Goal: Find specific page/section: Find specific page/section

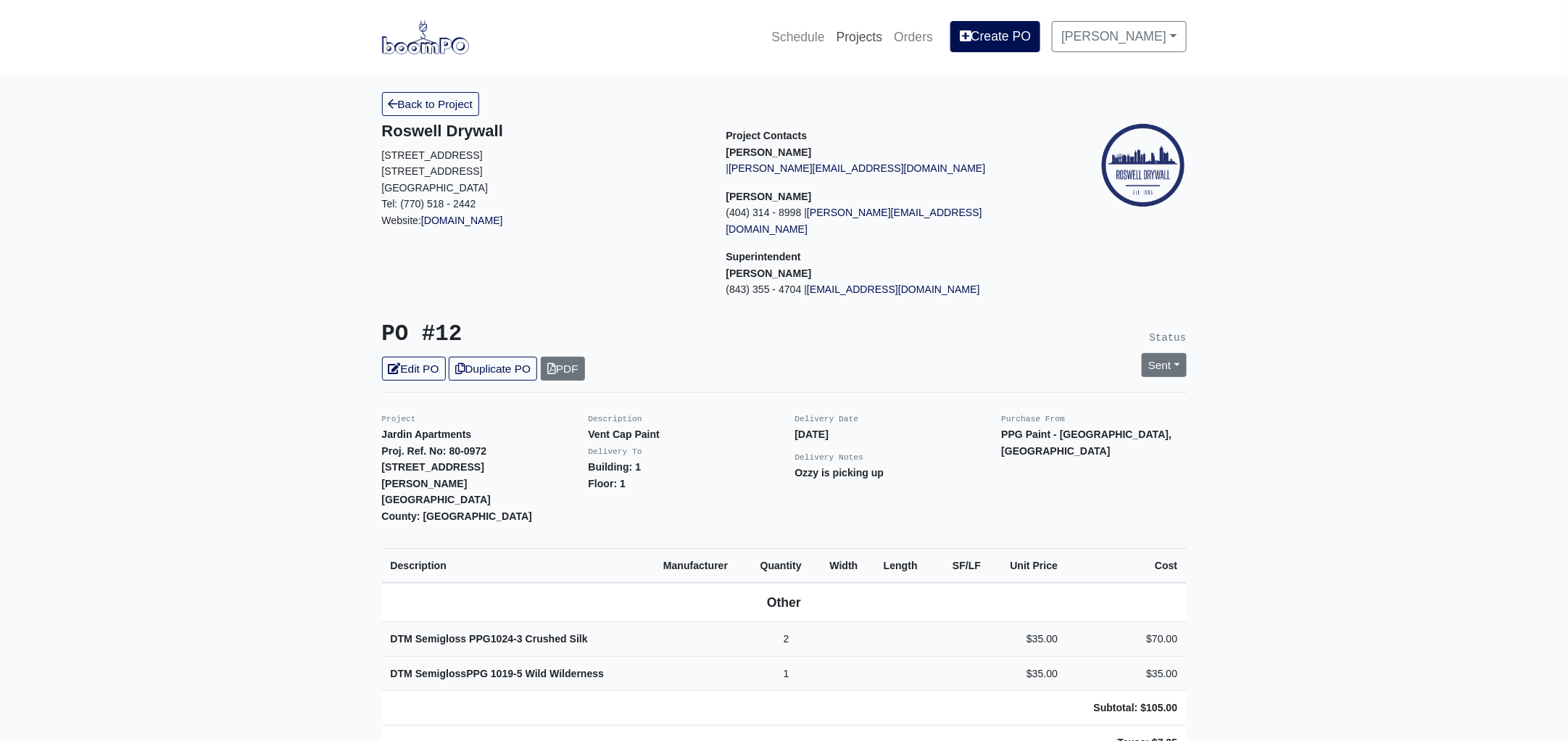
click at [857, 32] on link "Projects" at bounding box center [860, 37] width 58 height 32
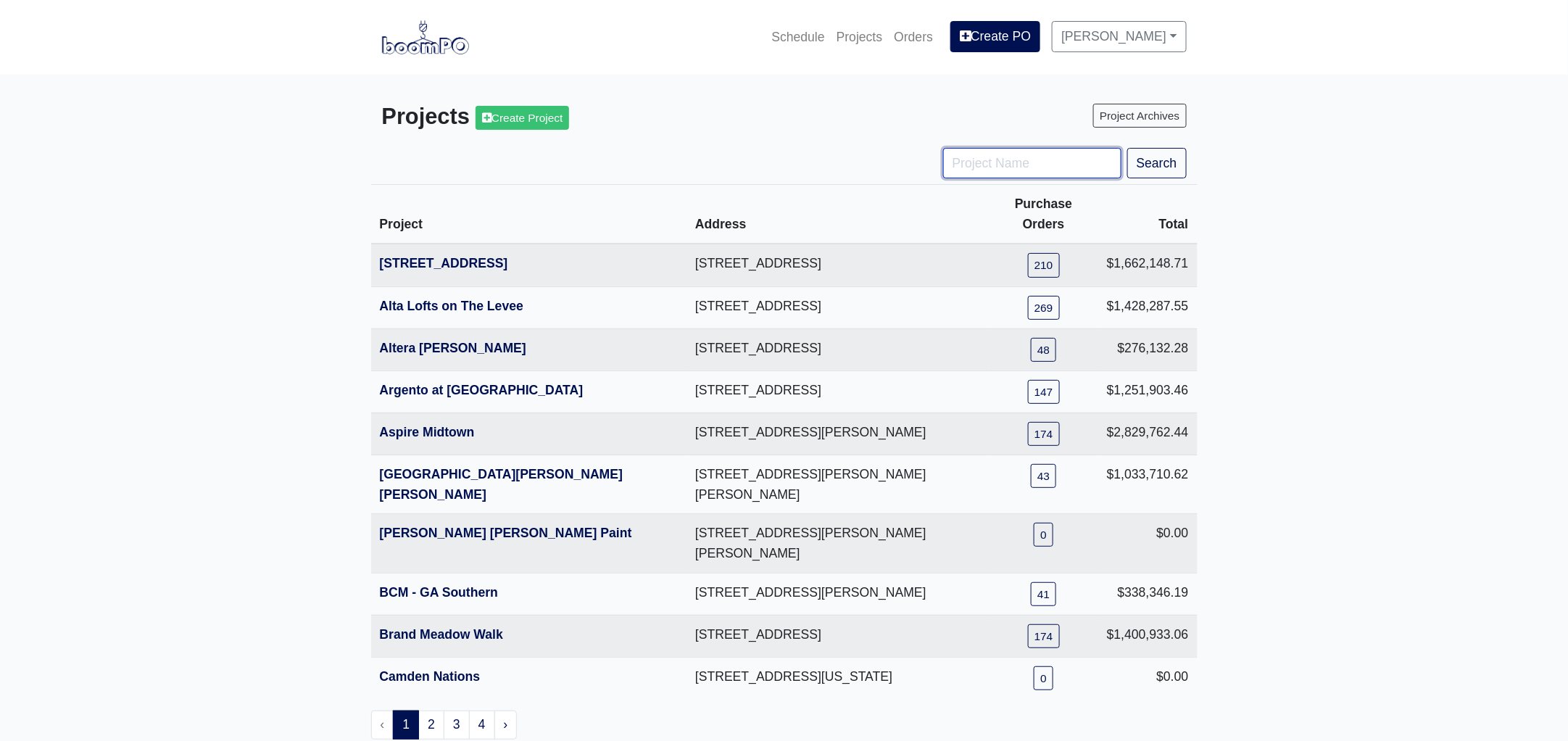
click at [1002, 173] on input "Project Name" at bounding box center [1033, 163] width 178 height 31
type input "metro"
click at [1128, 148] on button "Search" at bounding box center [1157, 163] width 59 height 31
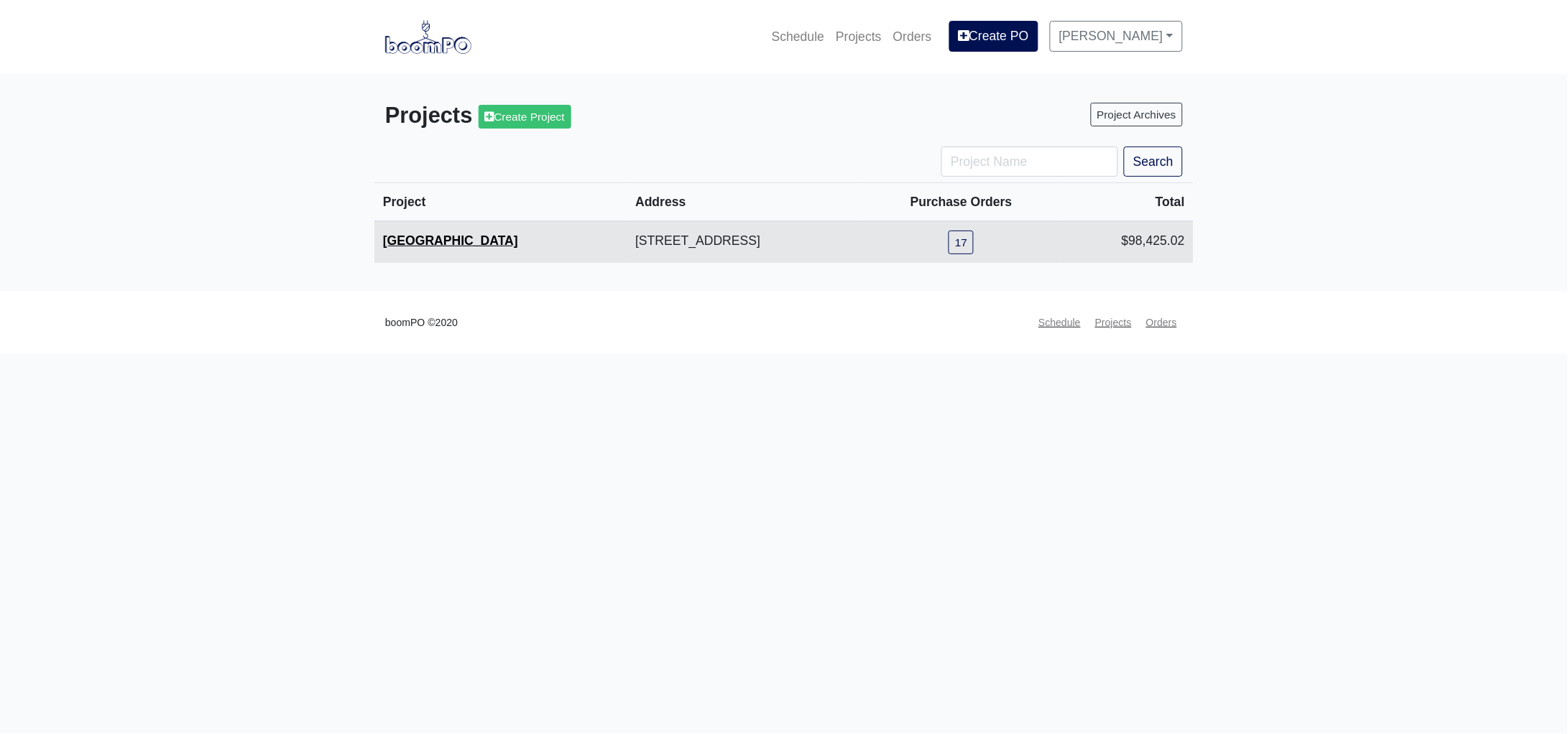
click at [420, 237] on link "Metropolitan Place" at bounding box center [450, 240] width 135 height 14
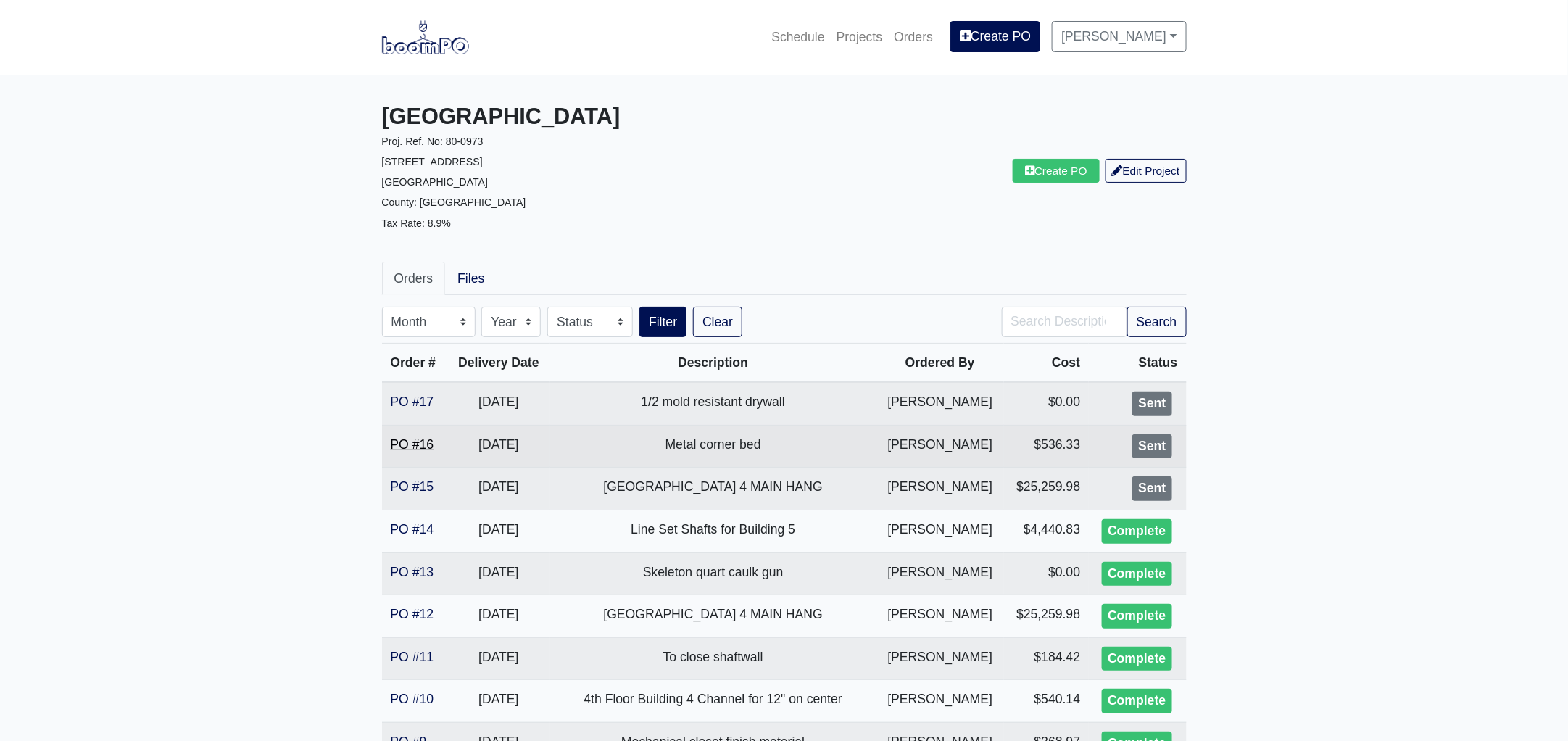
click at [411, 446] on link "PO #16" at bounding box center [412, 444] width 43 height 14
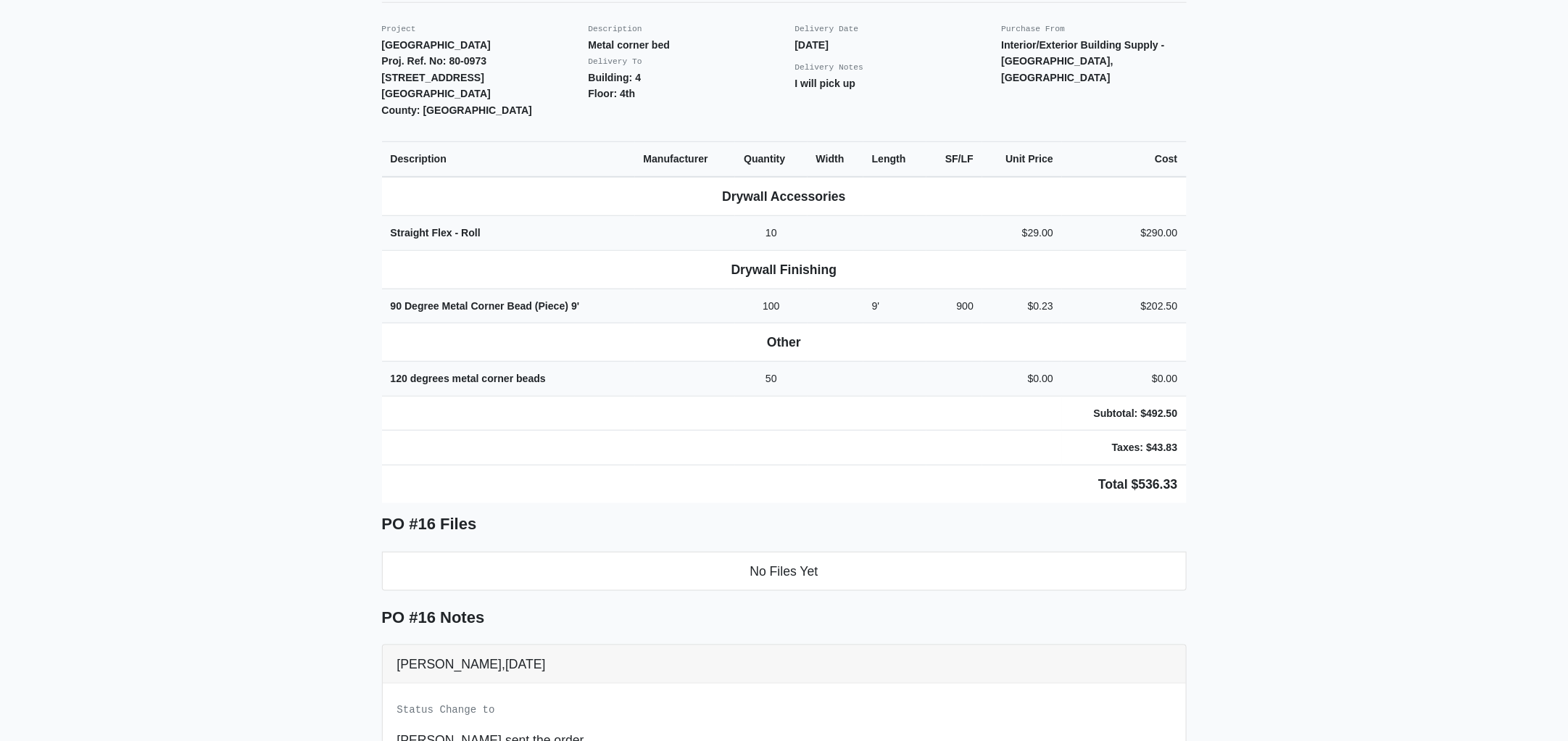
scroll to position [181, 0]
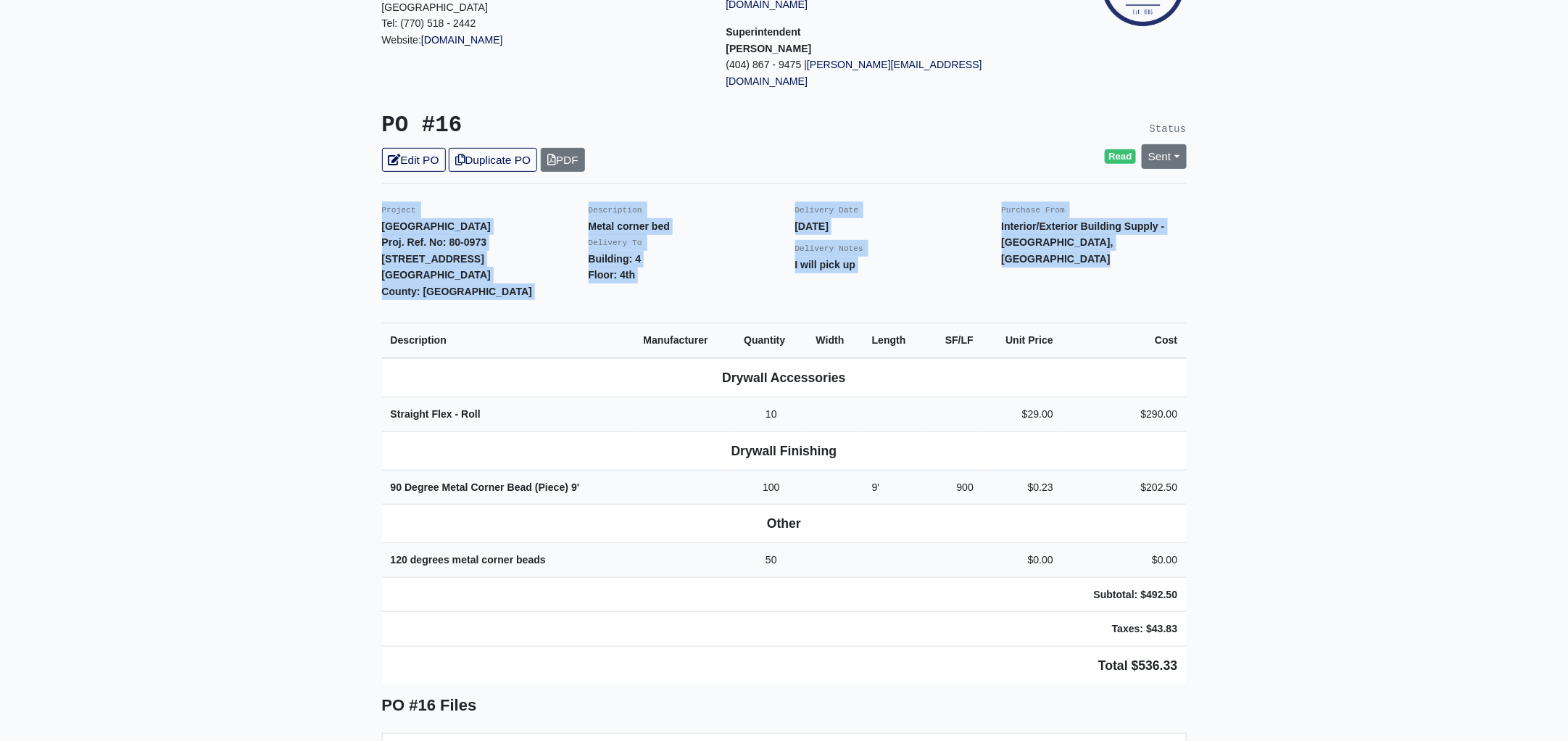
drag, startPoint x: 377, startPoint y: 175, endPoint x: 1213, endPoint y: 633, distance: 953.2
click at [1213, 633] on main "Back to Project Roswell Drywall 7000 Peachtree Dunwoody Rd NE Building 5, Suite…" at bounding box center [784, 550] width 1568 height 1313
copy div "Project Metropolitan Place Proj. Ref. No: 80-0973 2333 Metropolitan Parkway SW …"
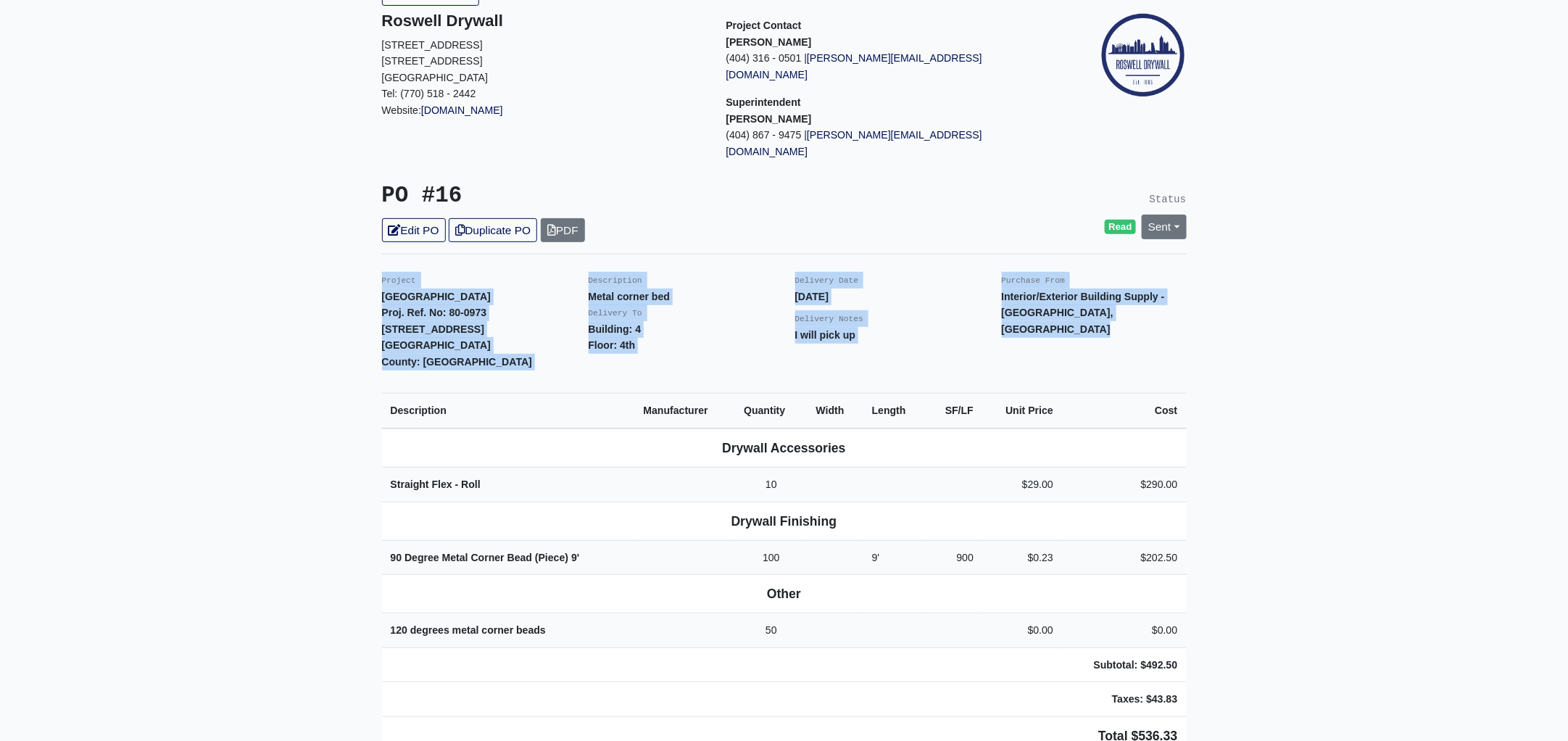
scroll to position [0, 0]
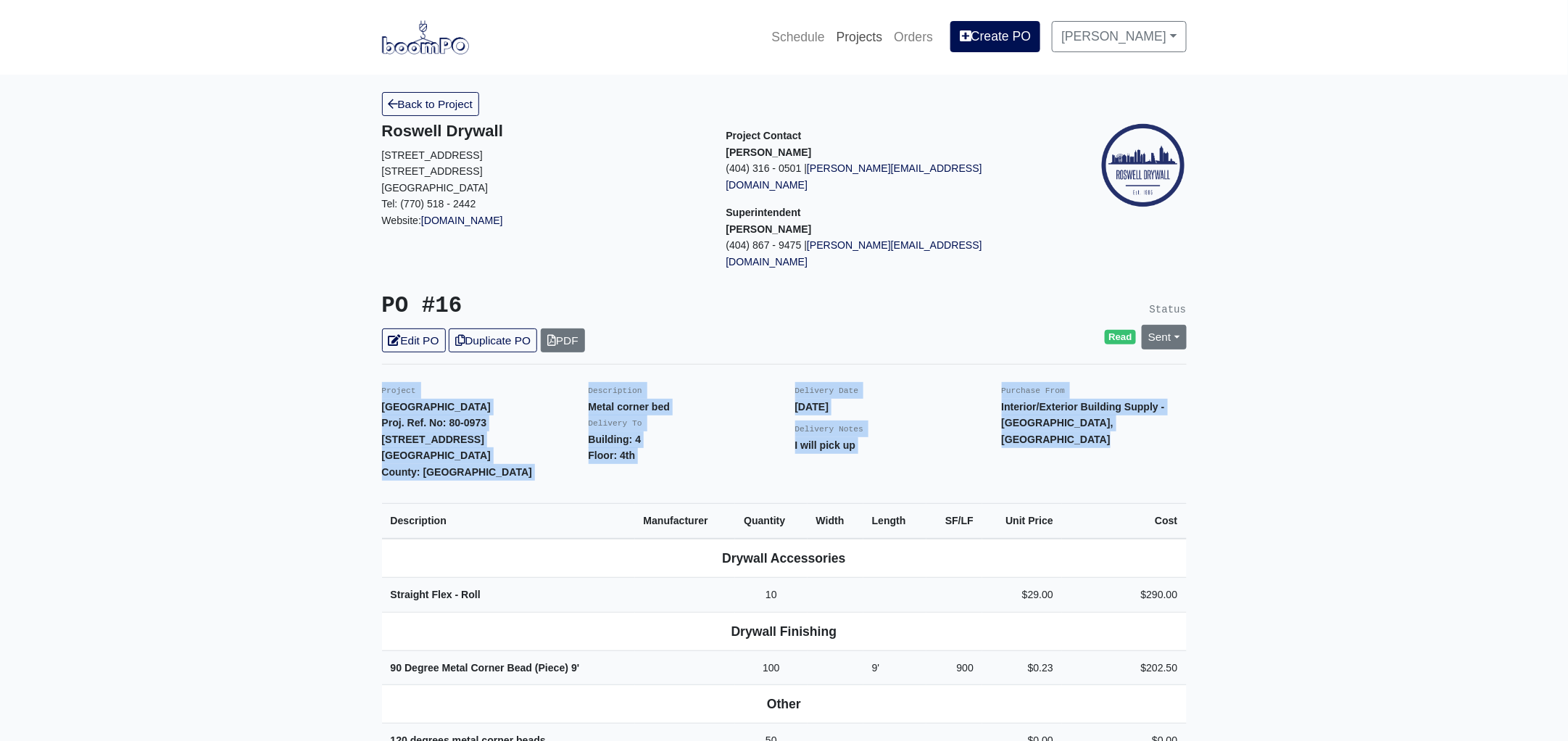
click at [881, 37] on link "Projects" at bounding box center [860, 37] width 58 height 32
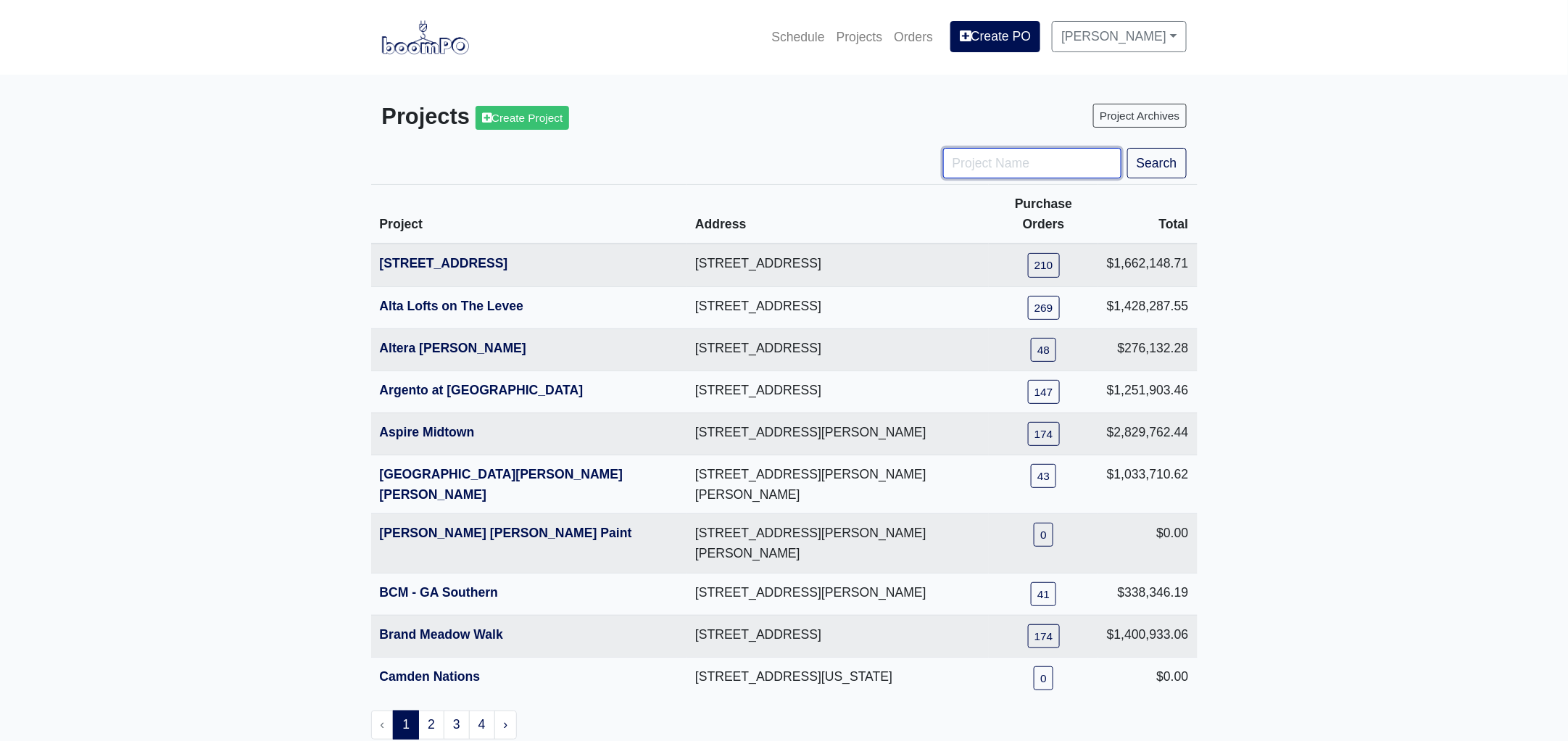
click at [992, 166] on input "Project Name" at bounding box center [1033, 163] width 178 height 31
type input "ga"
click at [1171, 162] on button "Search" at bounding box center [1157, 163] width 59 height 31
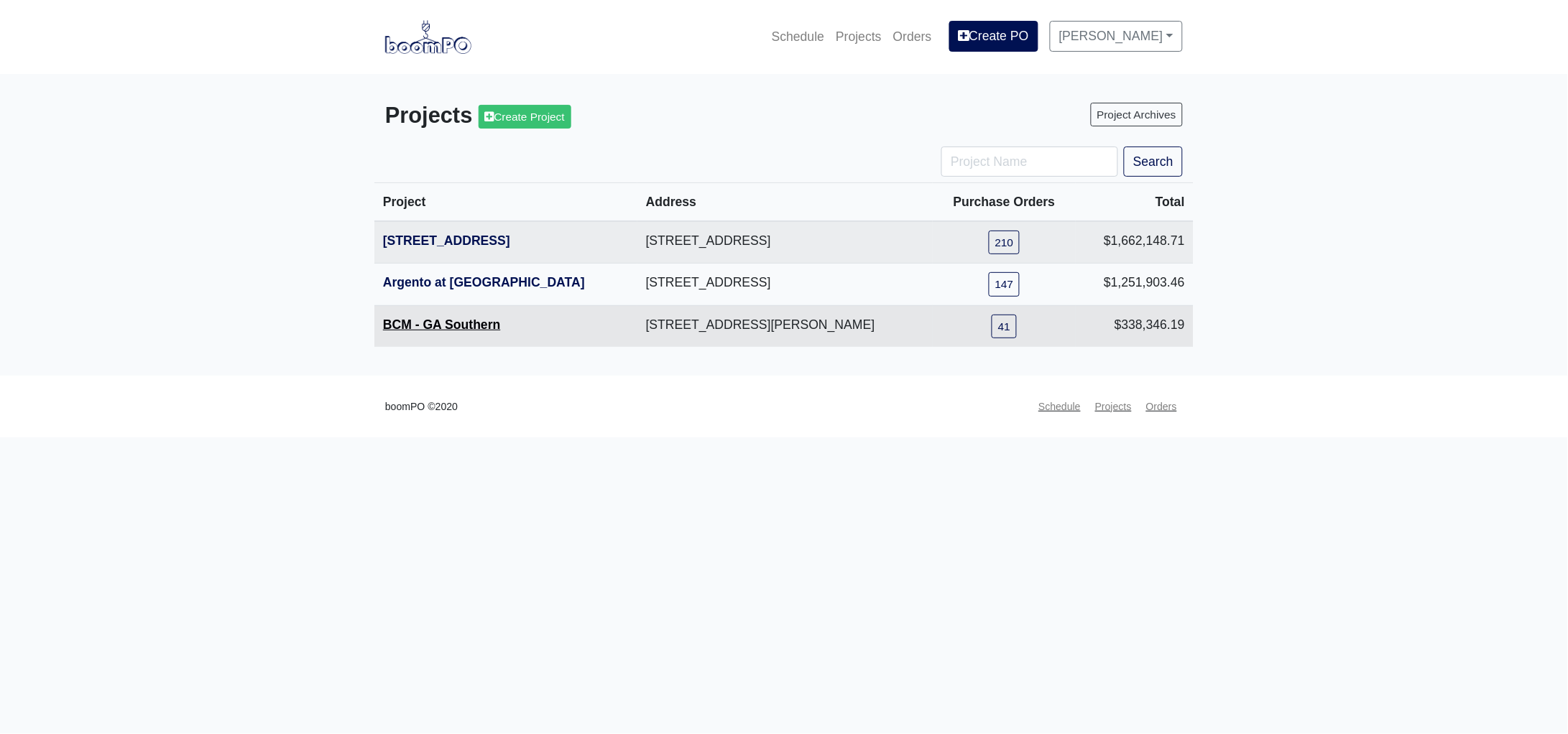
click at [417, 321] on link "BCM - GA Southern" at bounding box center [442, 325] width 118 height 14
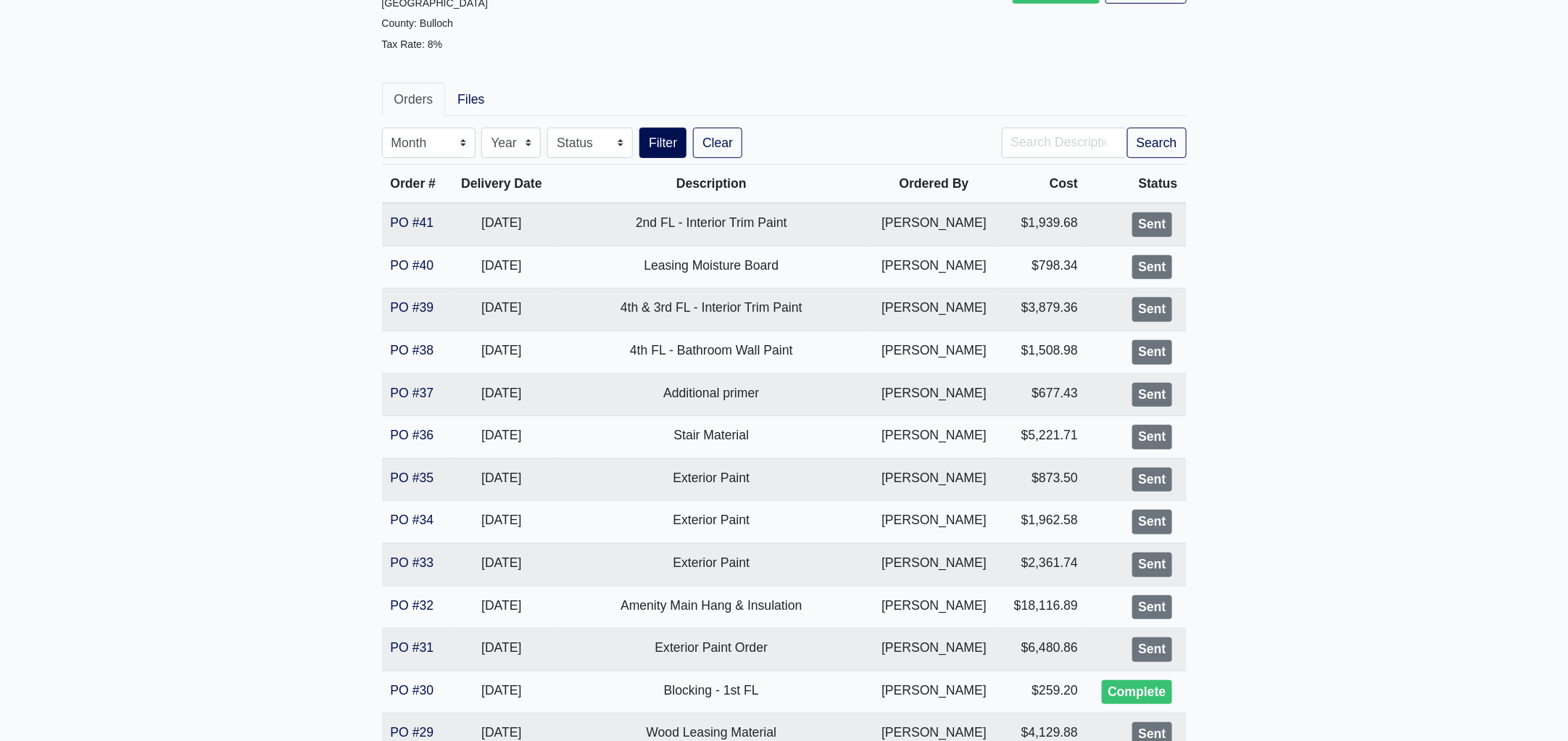
scroll to position [362, 0]
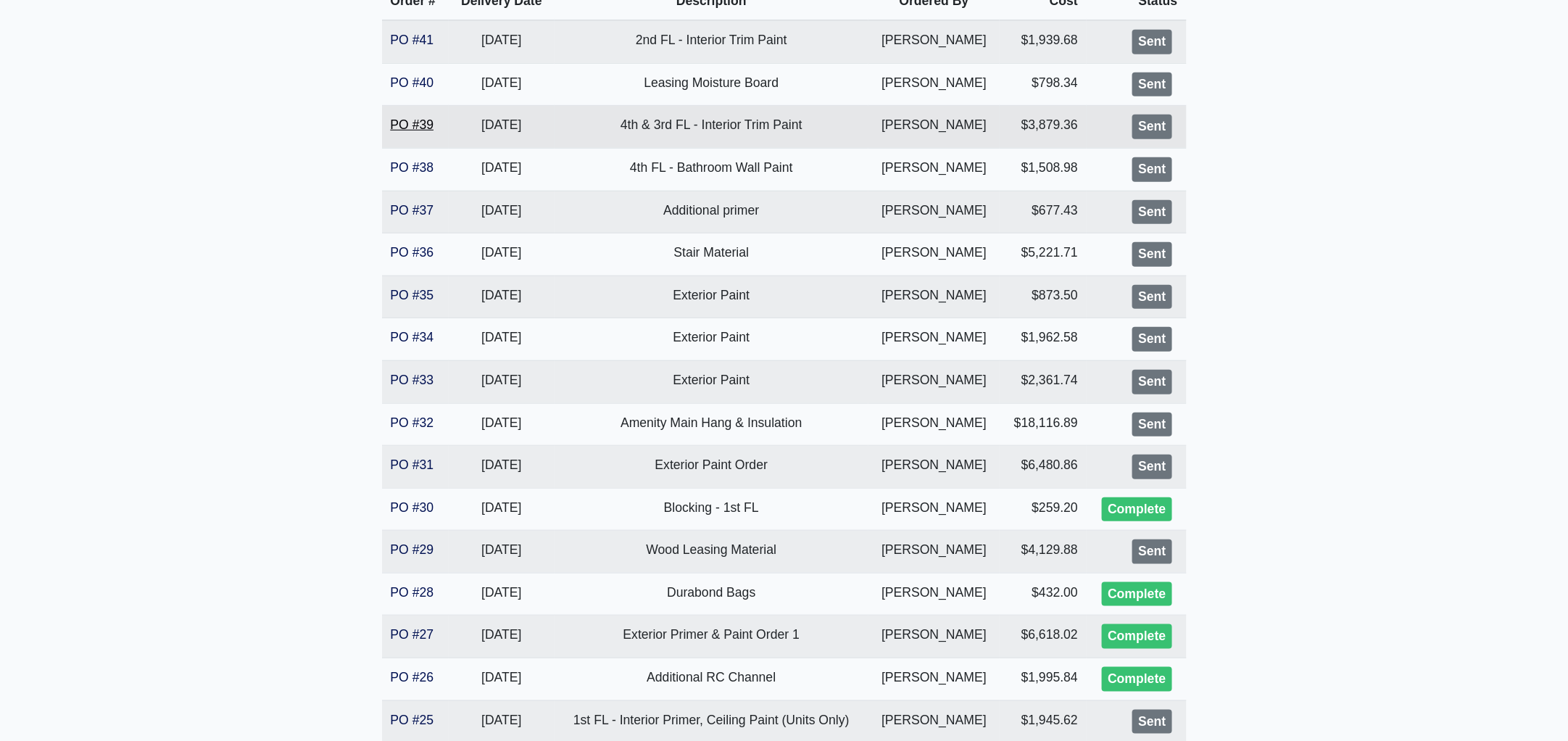
click at [411, 120] on link "PO #39" at bounding box center [412, 124] width 43 height 14
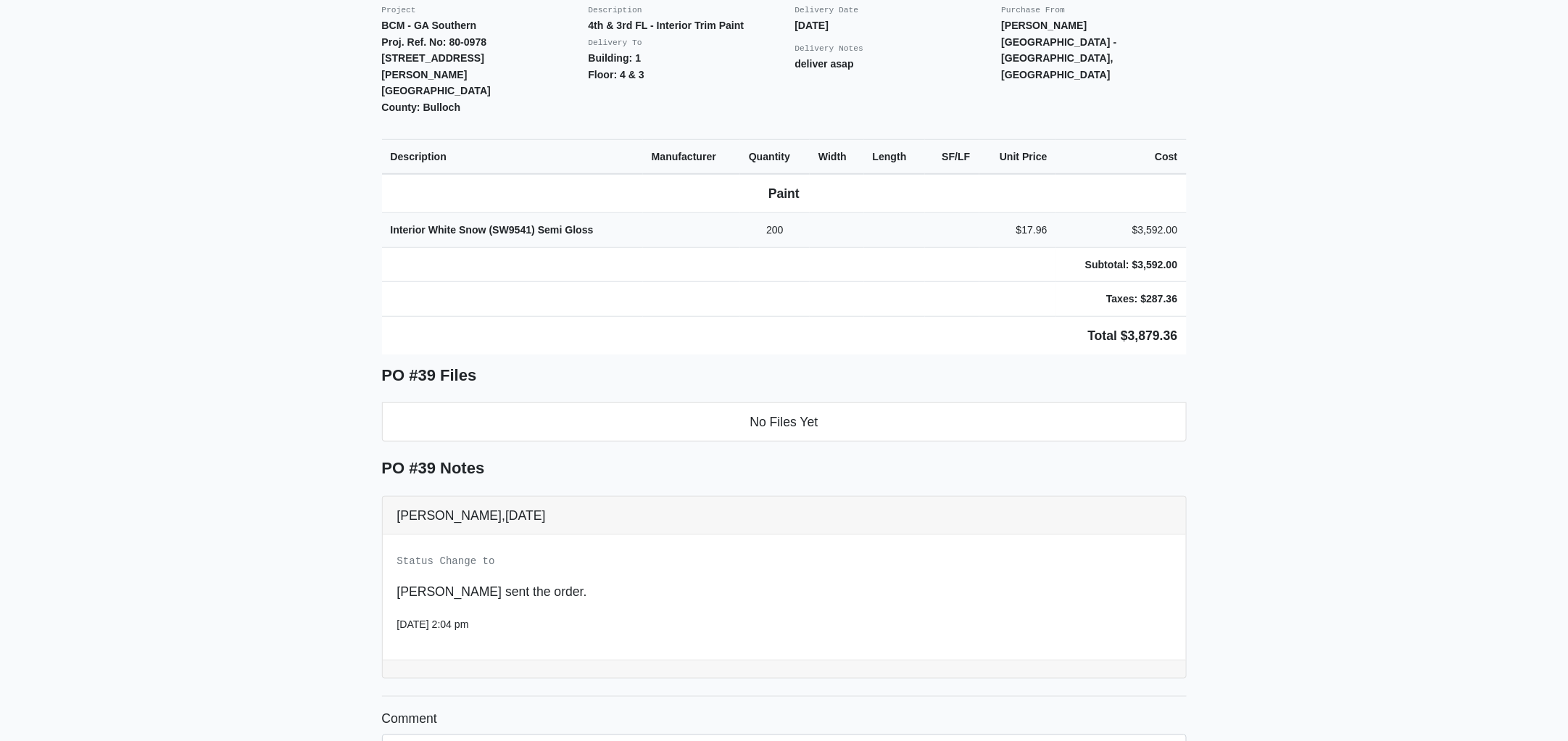
scroll to position [305, 0]
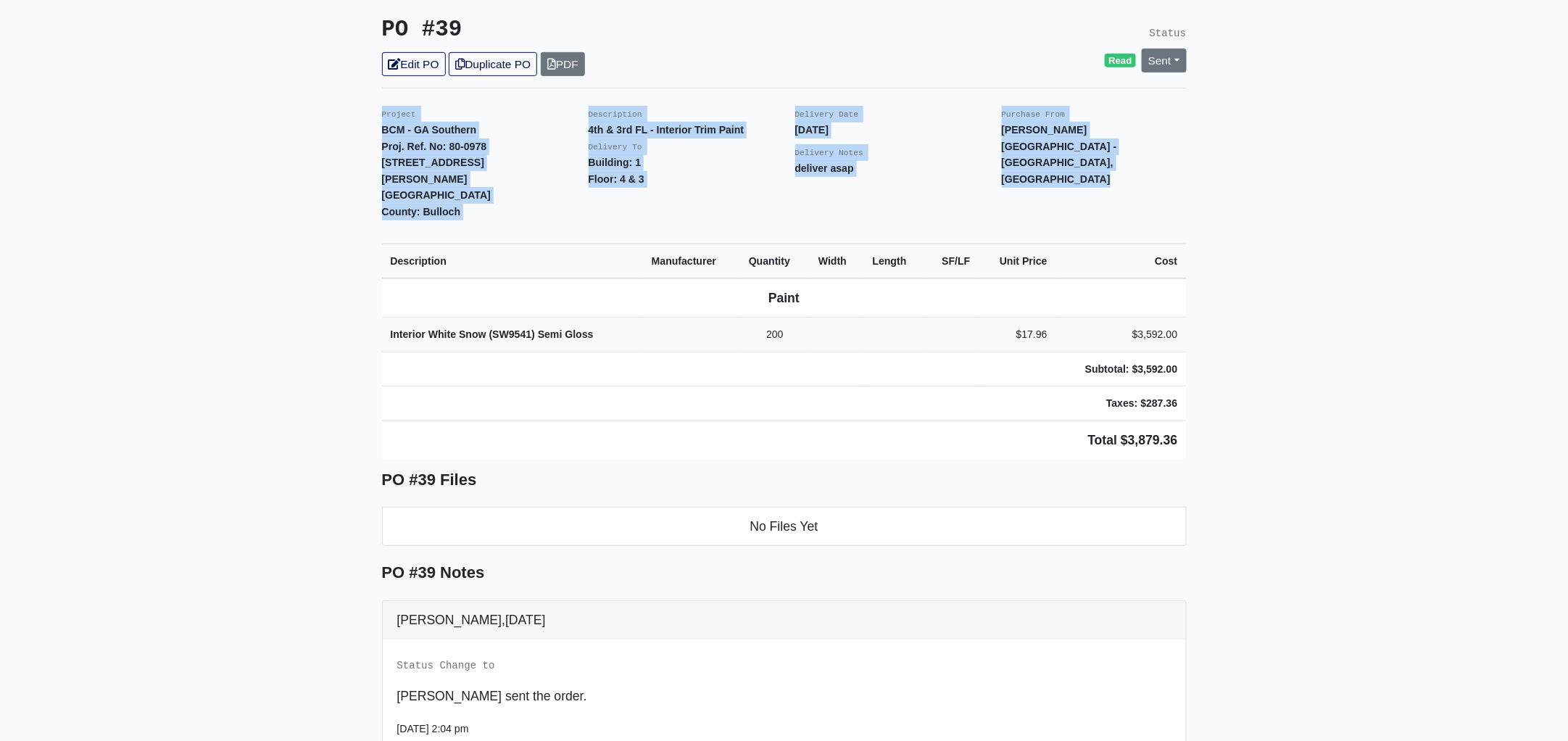
drag, startPoint x: 377, startPoint y: 98, endPoint x: 1304, endPoint y: 401, distance: 975.3
click at [1304, 401] on main "Back to Project Roswell Drywall [STREET_ADDRESS] Tel: (770) 518 - 2442 Website:…" at bounding box center [784, 376] width 1568 height 1212
copy div "Project BCM - GA Southern Proj. Ref. [STREET_ADDRESS][PERSON_NAME] [GEOGRAPHIC_…"
